Goal: Navigation & Orientation: Find specific page/section

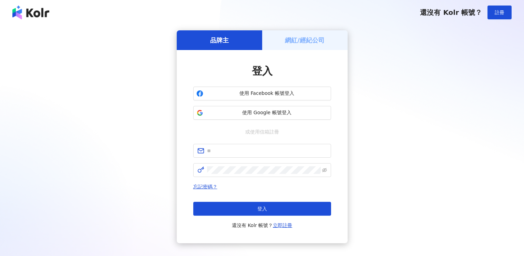
click at [313, 44] on h5 "網紅/經紀公司" at bounding box center [305, 40] width 40 height 9
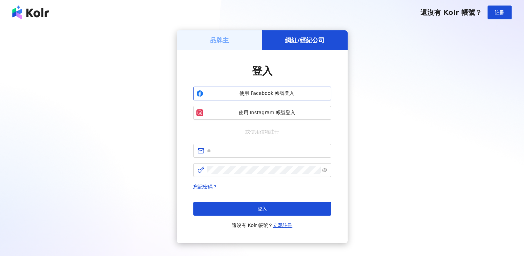
click at [268, 95] on span "使用 Facebook 帳號登入" at bounding box center [267, 93] width 122 height 7
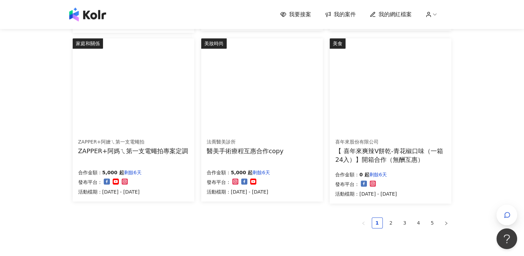
scroll to position [448, 0]
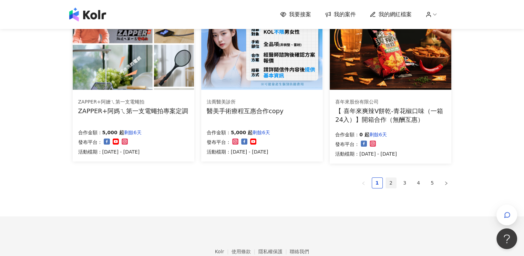
click at [392, 179] on link "2" at bounding box center [391, 182] width 10 height 10
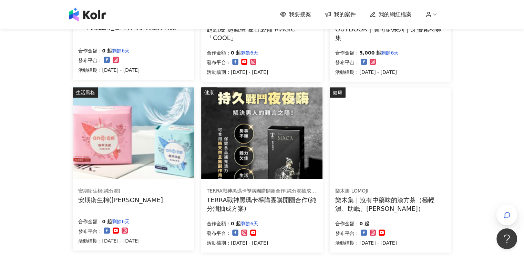
scroll to position [413, 0]
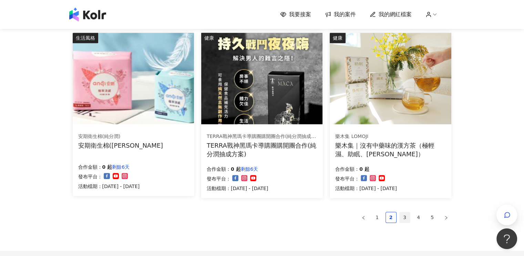
click at [405, 217] on link "3" at bounding box center [404, 217] width 10 height 10
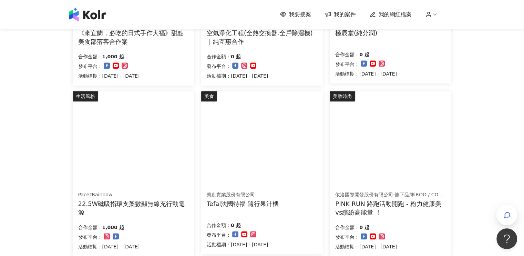
scroll to position [415, 0]
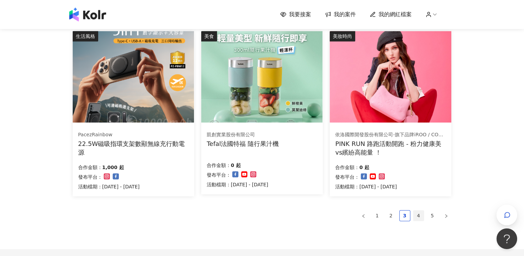
click at [418, 215] on link "4" at bounding box center [418, 215] width 10 height 10
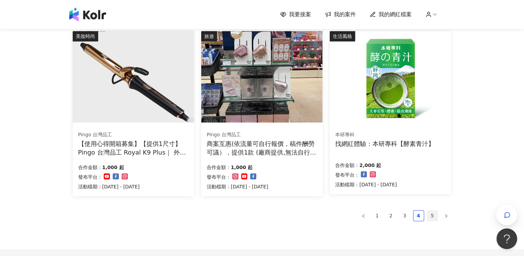
click at [431, 217] on link "5" at bounding box center [432, 215] width 10 height 10
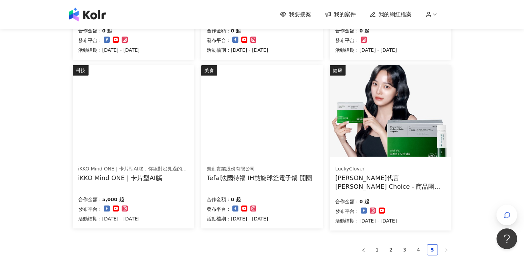
scroll to position [36, 0]
